Goal: Task Accomplishment & Management: Use online tool/utility

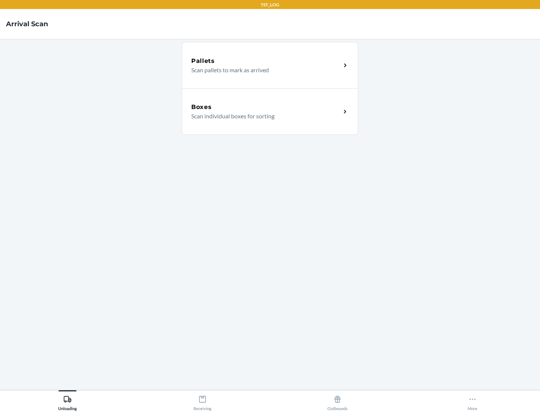
click at [266, 107] on div "Boxes" at bounding box center [266, 107] width 150 height 9
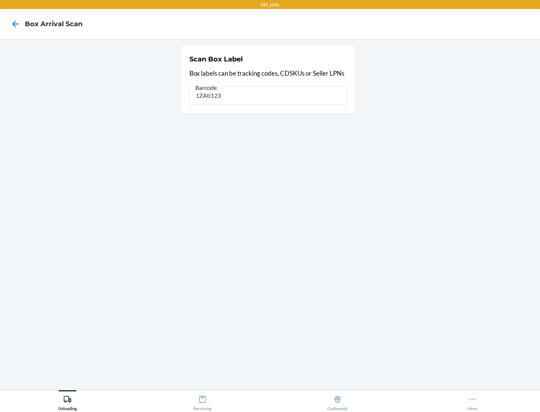
type input "1ZAti123"
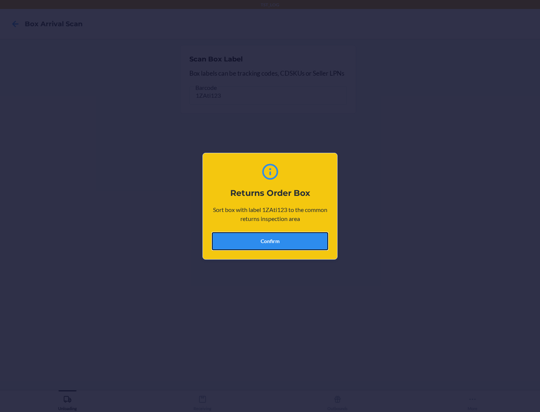
click at [270, 241] on button "Confirm" at bounding box center [270, 241] width 116 height 18
